Goal: Contribute content

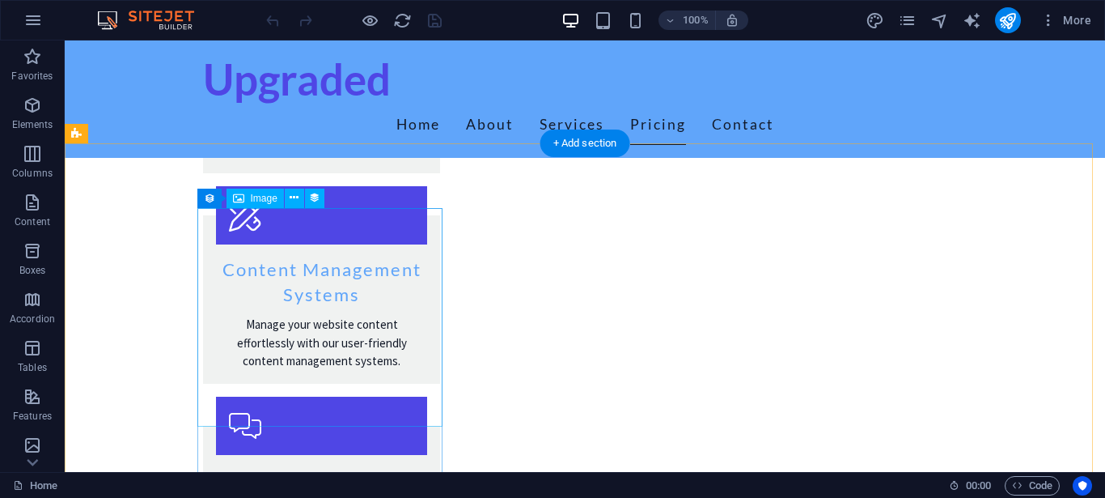
scroll to position [2719, 0]
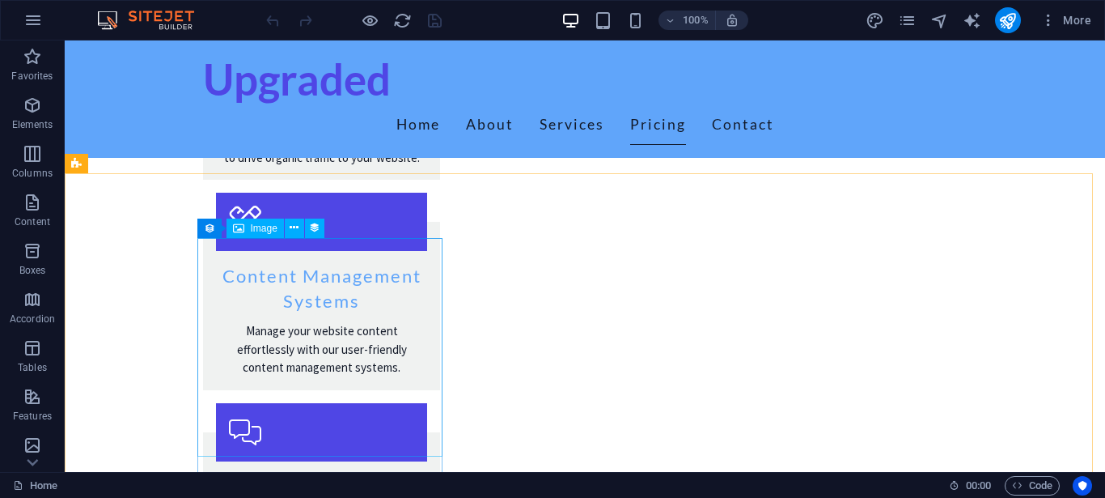
click at [248, 230] on div "Image" at bounding box center [255, 227] width 57 height 19
click at [269, 228] on span "Image" at bounding box center [264, 228] width 27 height 10
click at [293, 235] on icon at bounding box center [294, 227] width 9 height 17
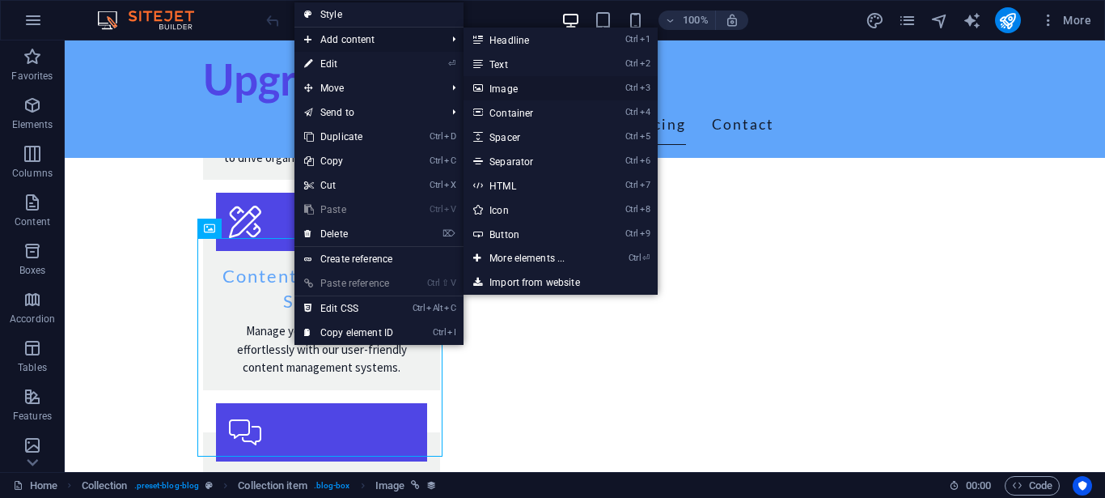
click at [508, 90] on link "Ctrl 3 Image" at bounding box center [531, 88] width 134 height 24
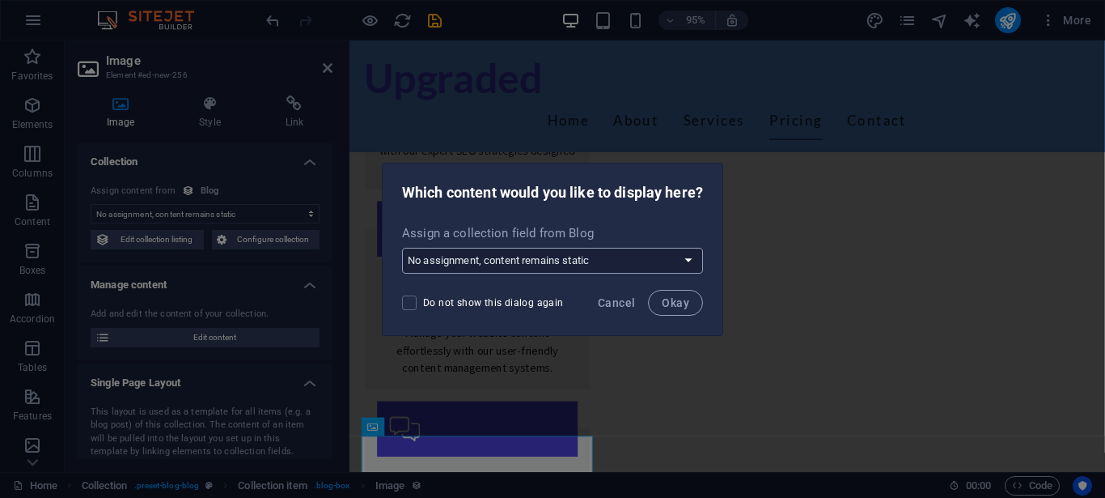
select select "image"
click at [402, 248] on select "No assignment, content remains static Create a new field Created at (Date) Upda…" at bounding box center [552, 261] width 301 height 26
click at [671, 309] on button "Okay" at bounding box center [675, 303] width 55 height 26
select select "image"
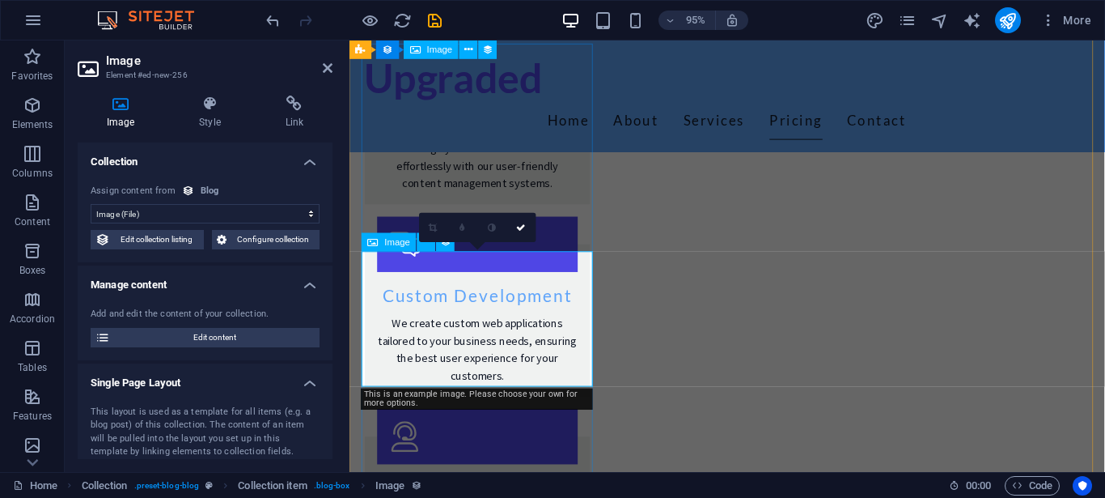
scroll to position [2816, 0]
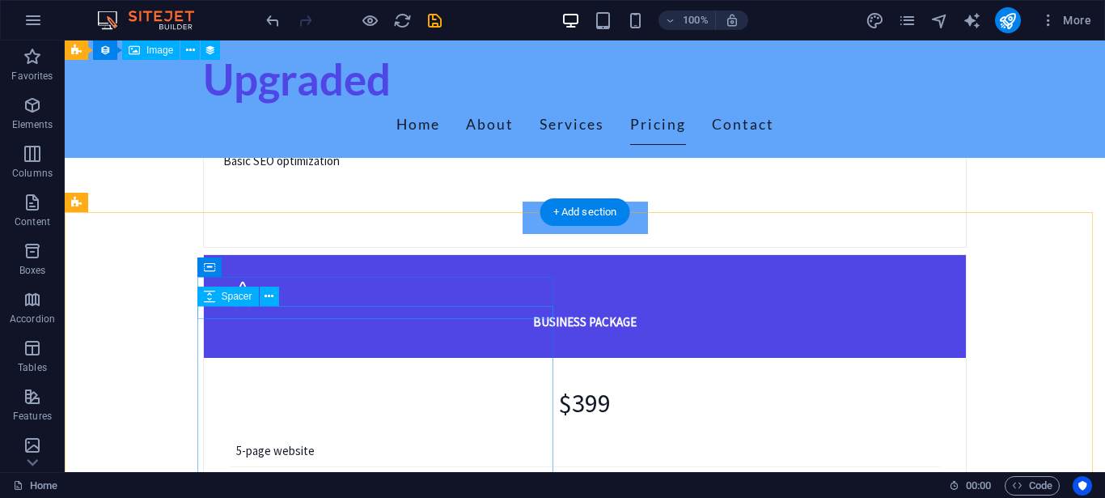
scroll to position [3875, 0]
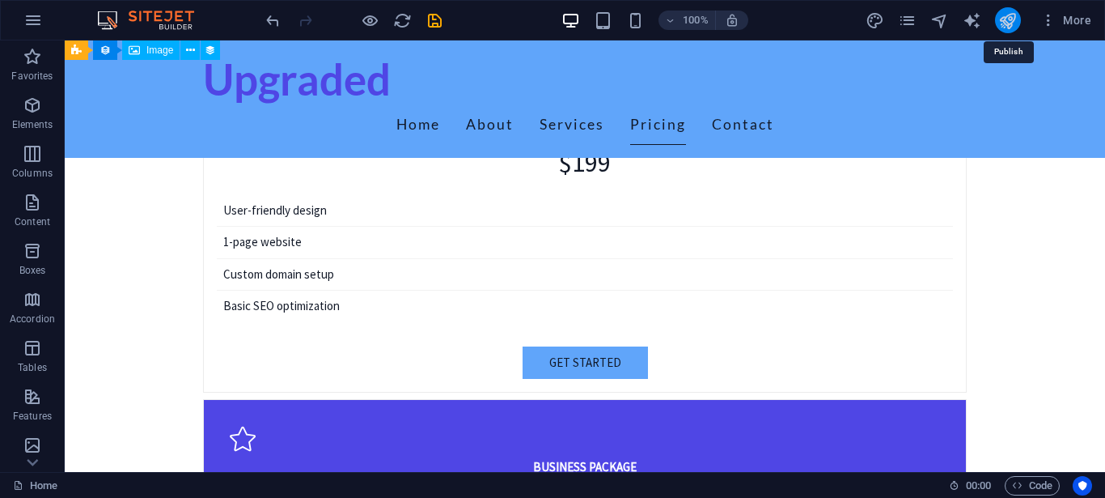
click at [999, 18] on icon "publish" at bounding box center [1007, 20] width 19 height 19
checkbox input "false"
